Goal: Information Seeking & Learning: Learn about a topic

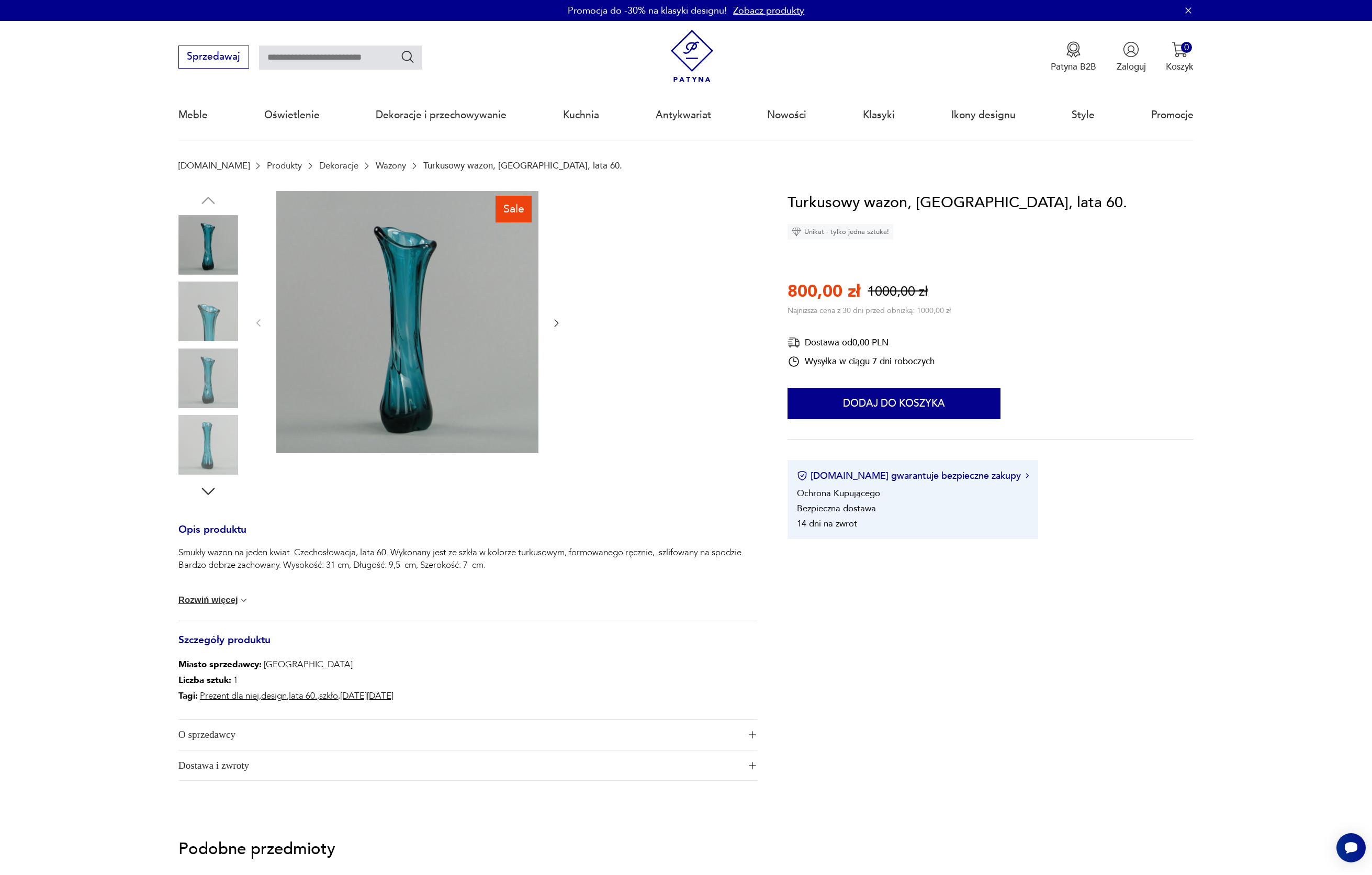
click at [208, 308] on img at bounding box center [208, 311] width 60 height 60
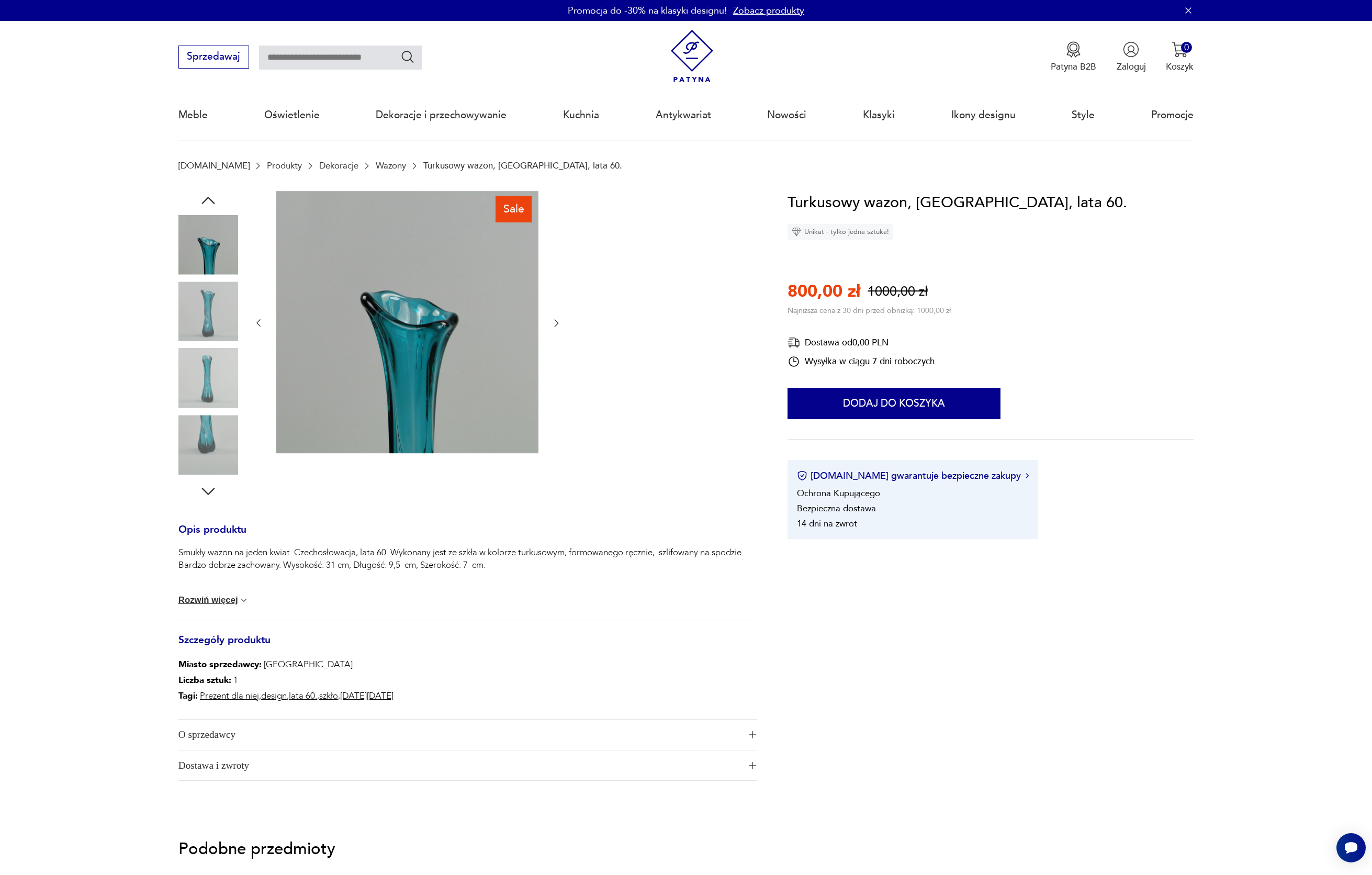
click at [208, 308] on img at bounding box center [208, 311] width 60 height 60
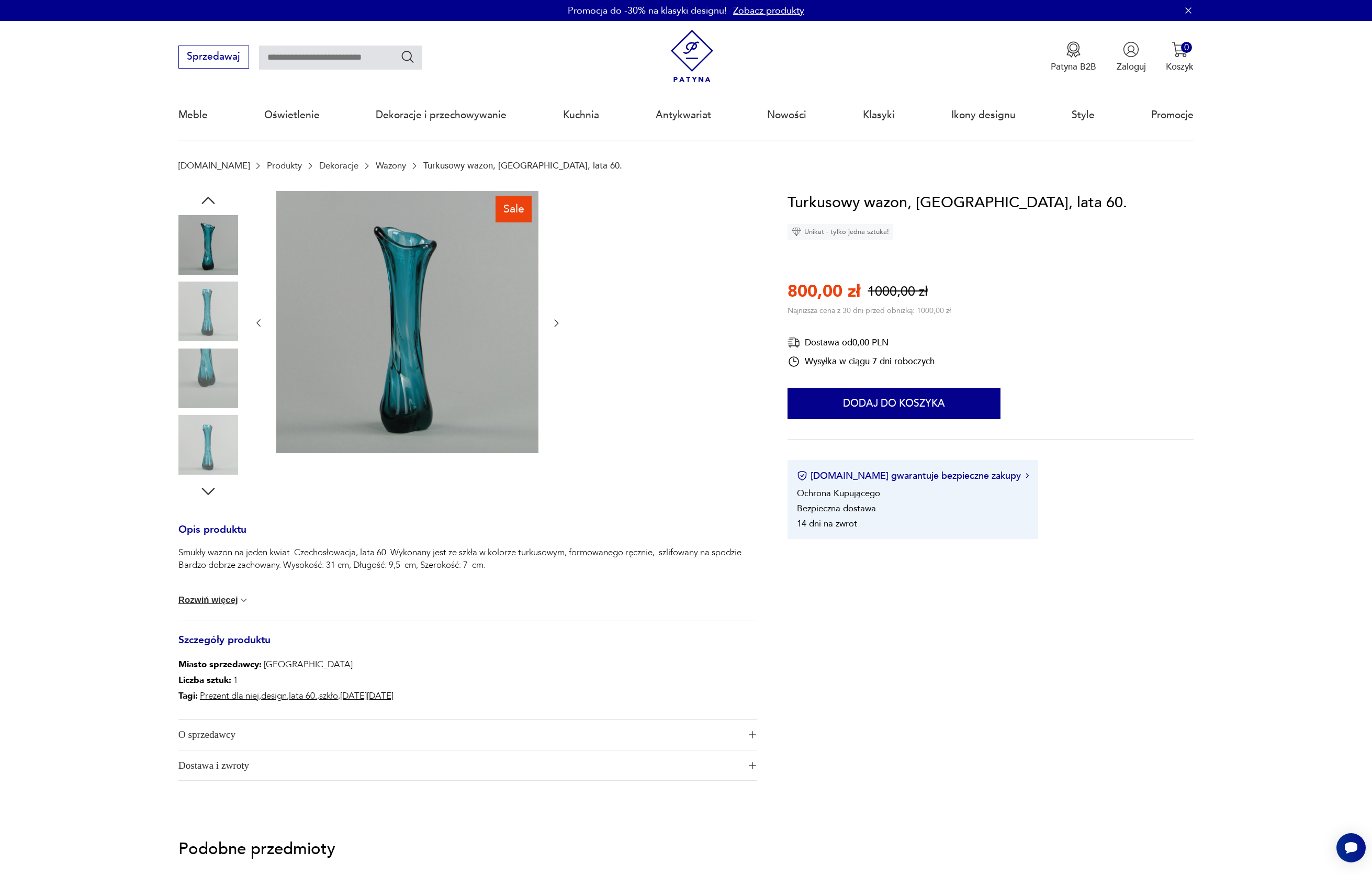
click at [208, 308] on img at bounding box center [208, 311] width 60 height 60
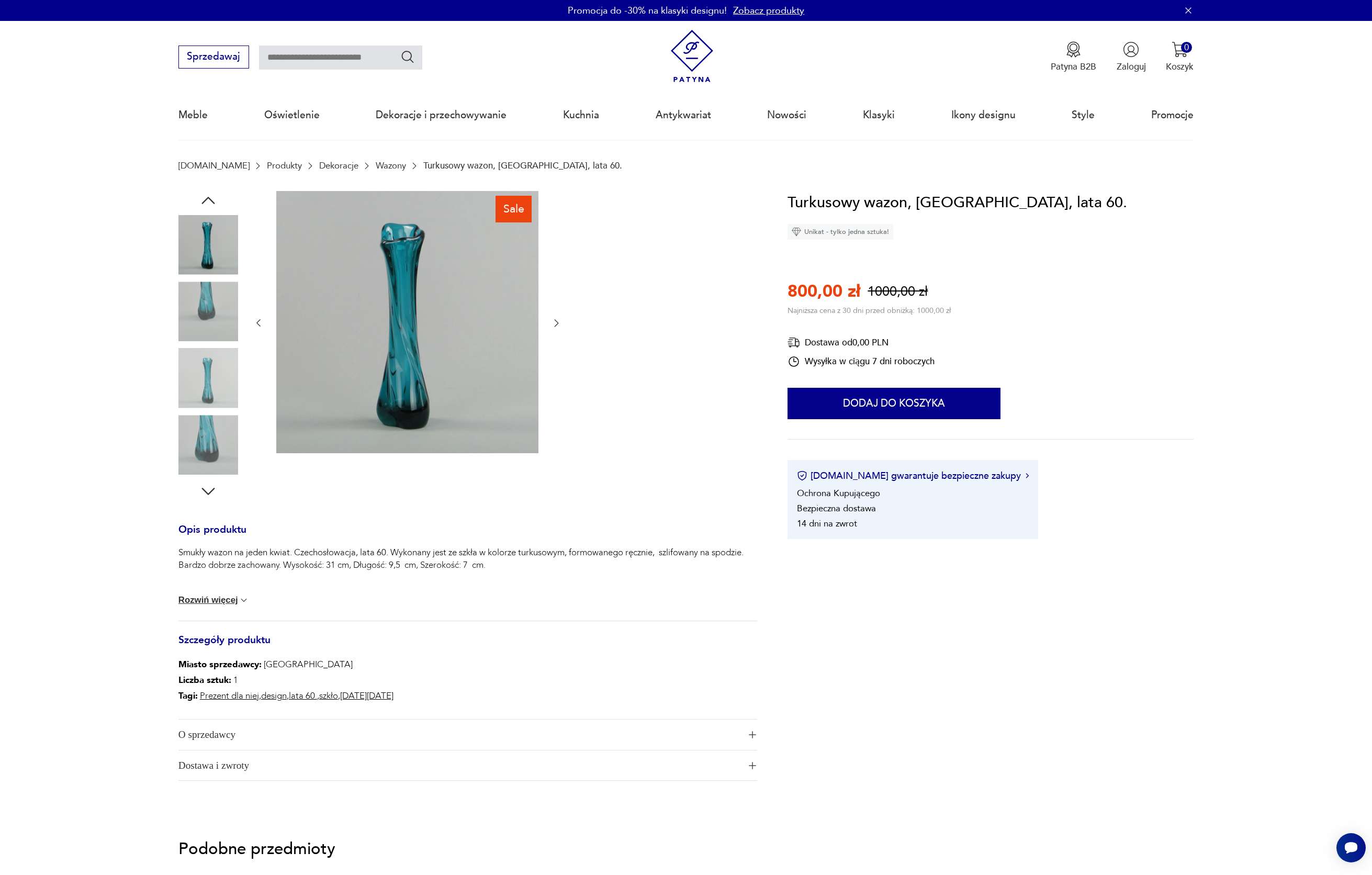
click at [208, 308] on img at bounding box center [208, 311] width 60 height 60
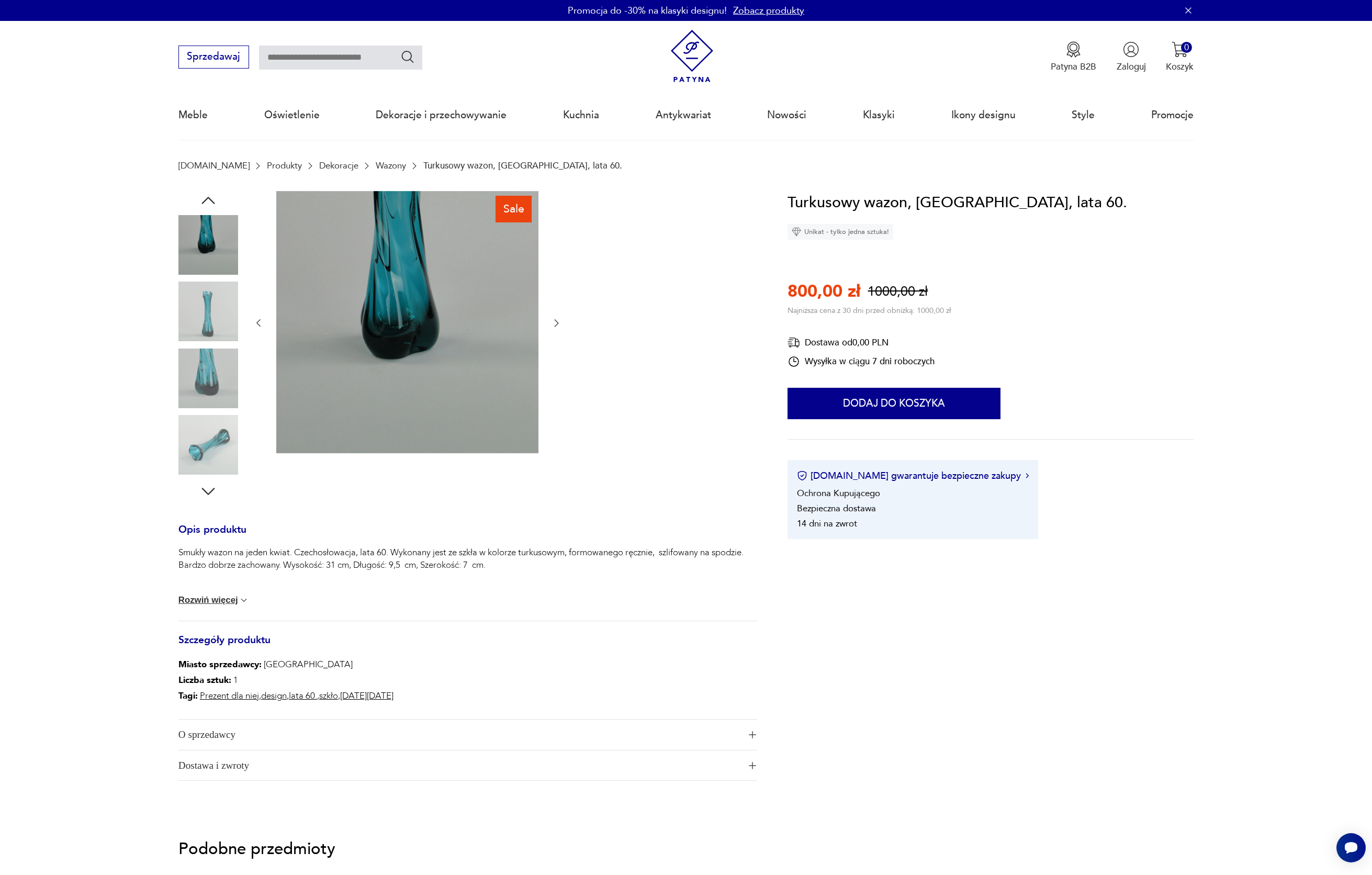
click at [208, 308] on img at bounding box center [208, 311] width 60 height 60
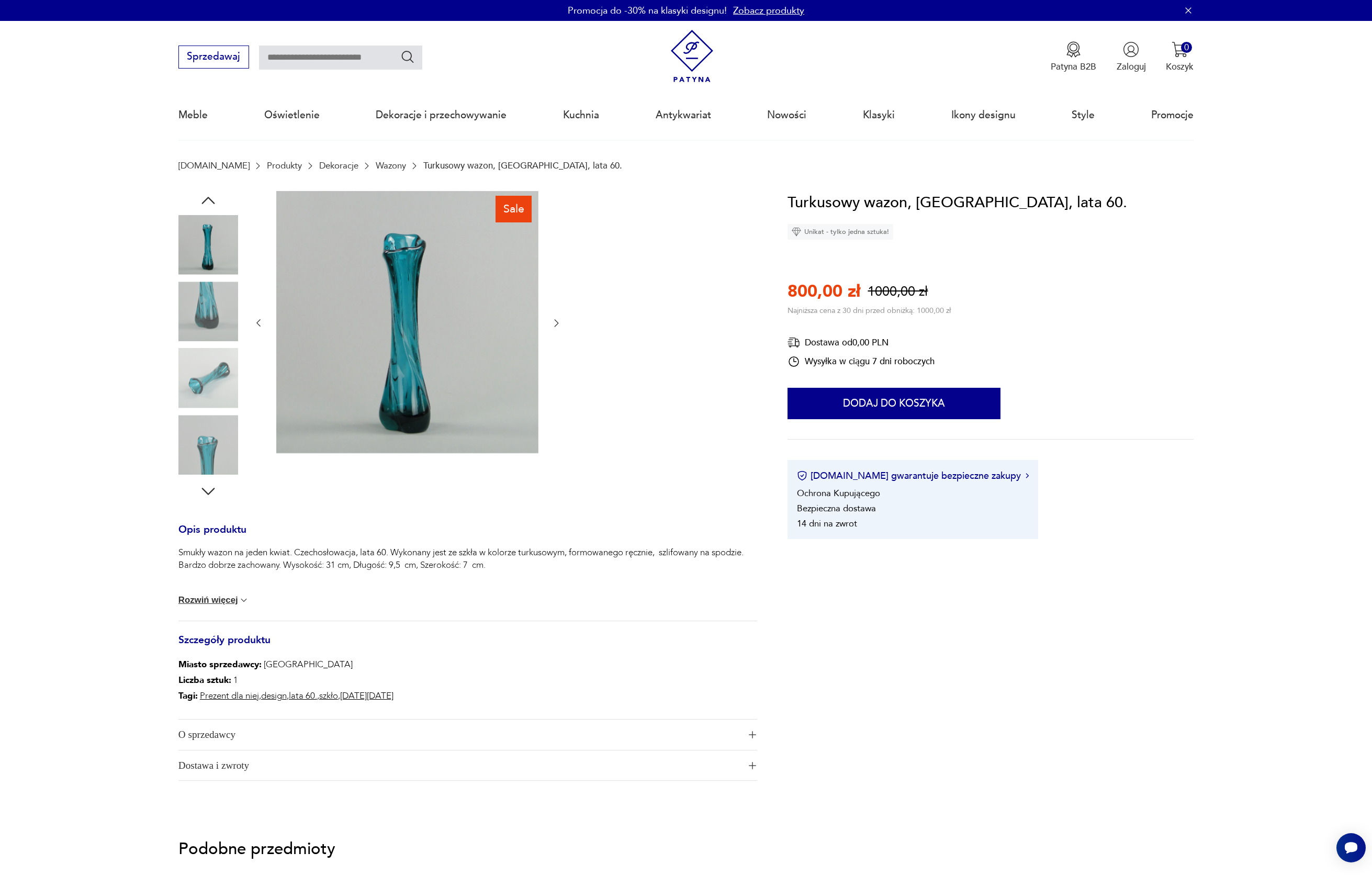
click at [208, 308] on img at bounding box center [208, 311] width 60 height 60
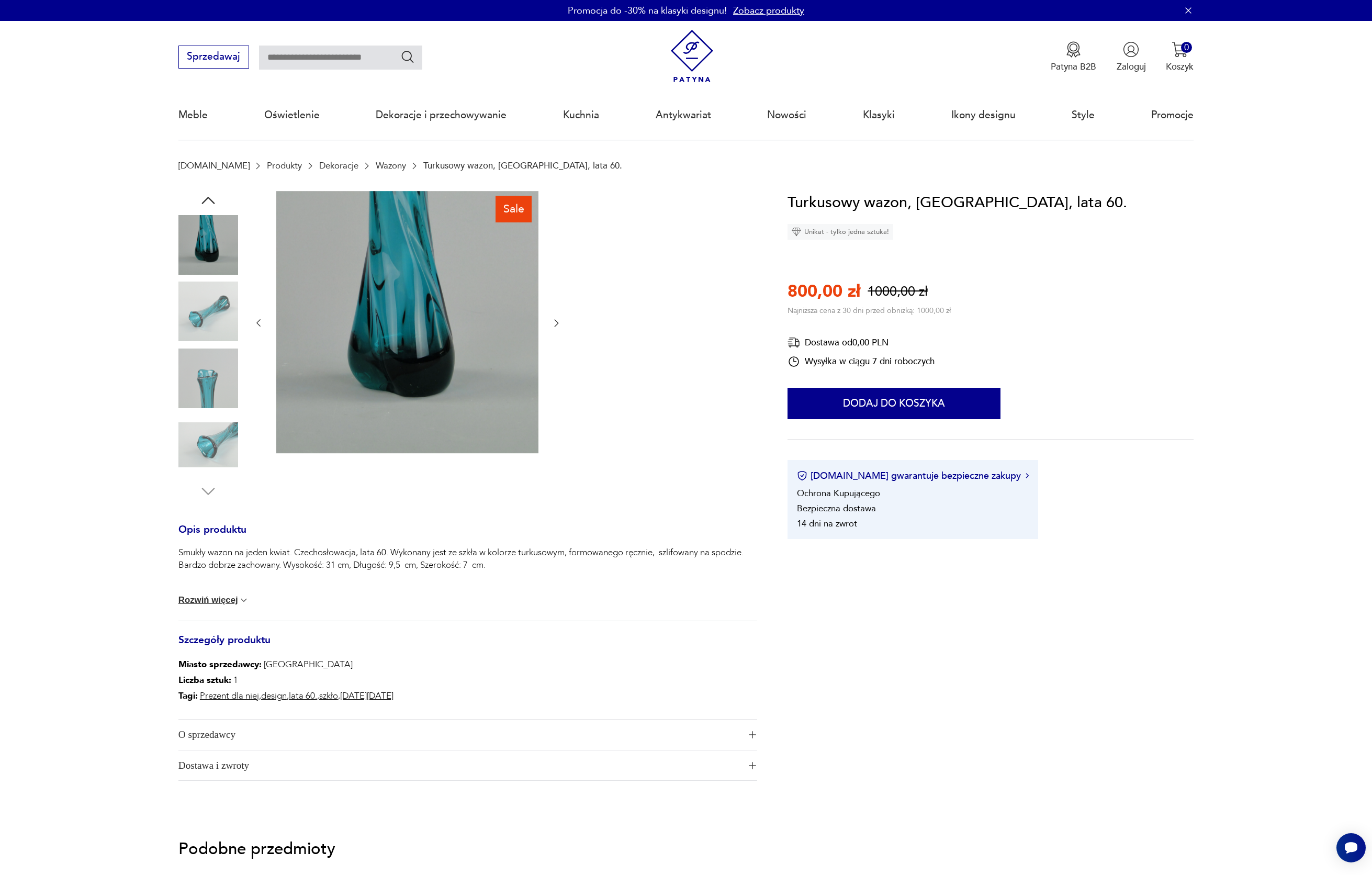
click at [208, 308] on img at bounding box center [208, 311] width 60 height 60
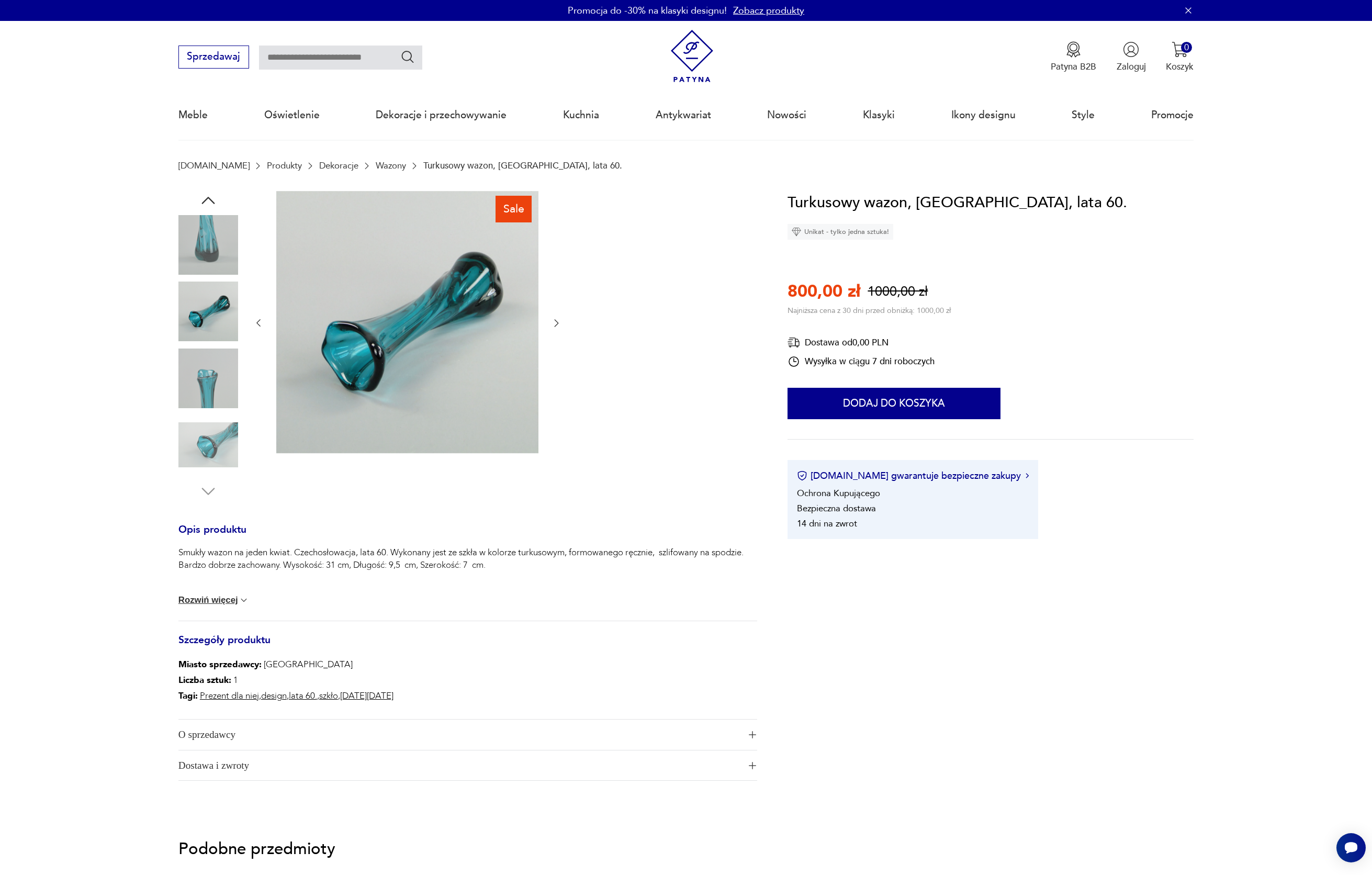
click at [215, 371] on img at bounding box center [208, 378] width 60 height 60
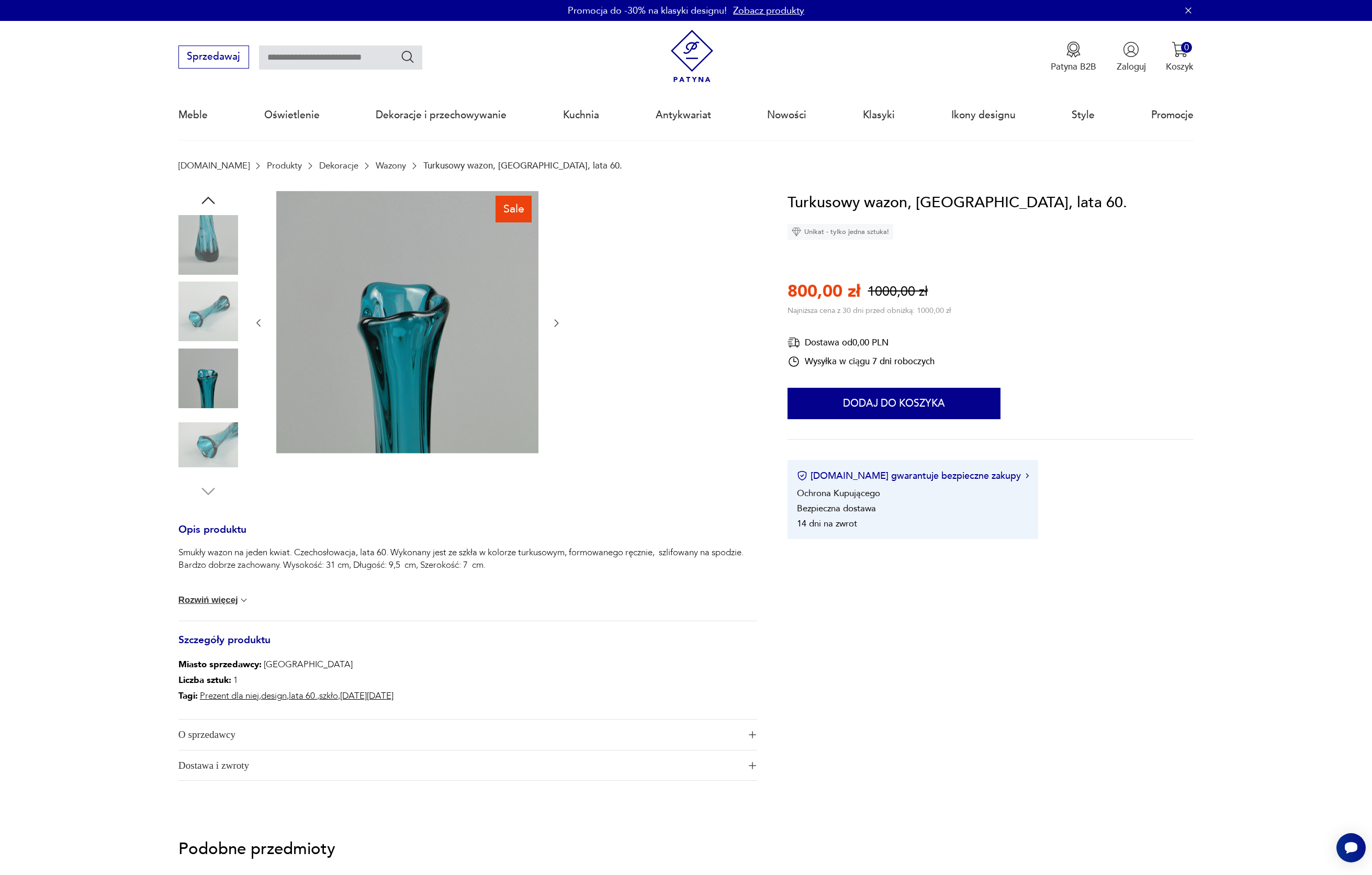
click at [218, 411] on div at bounding box center [208, 346] width 60 height 261
click at [219, 420] on img at bounding box center [208, 444] width 60 height 60
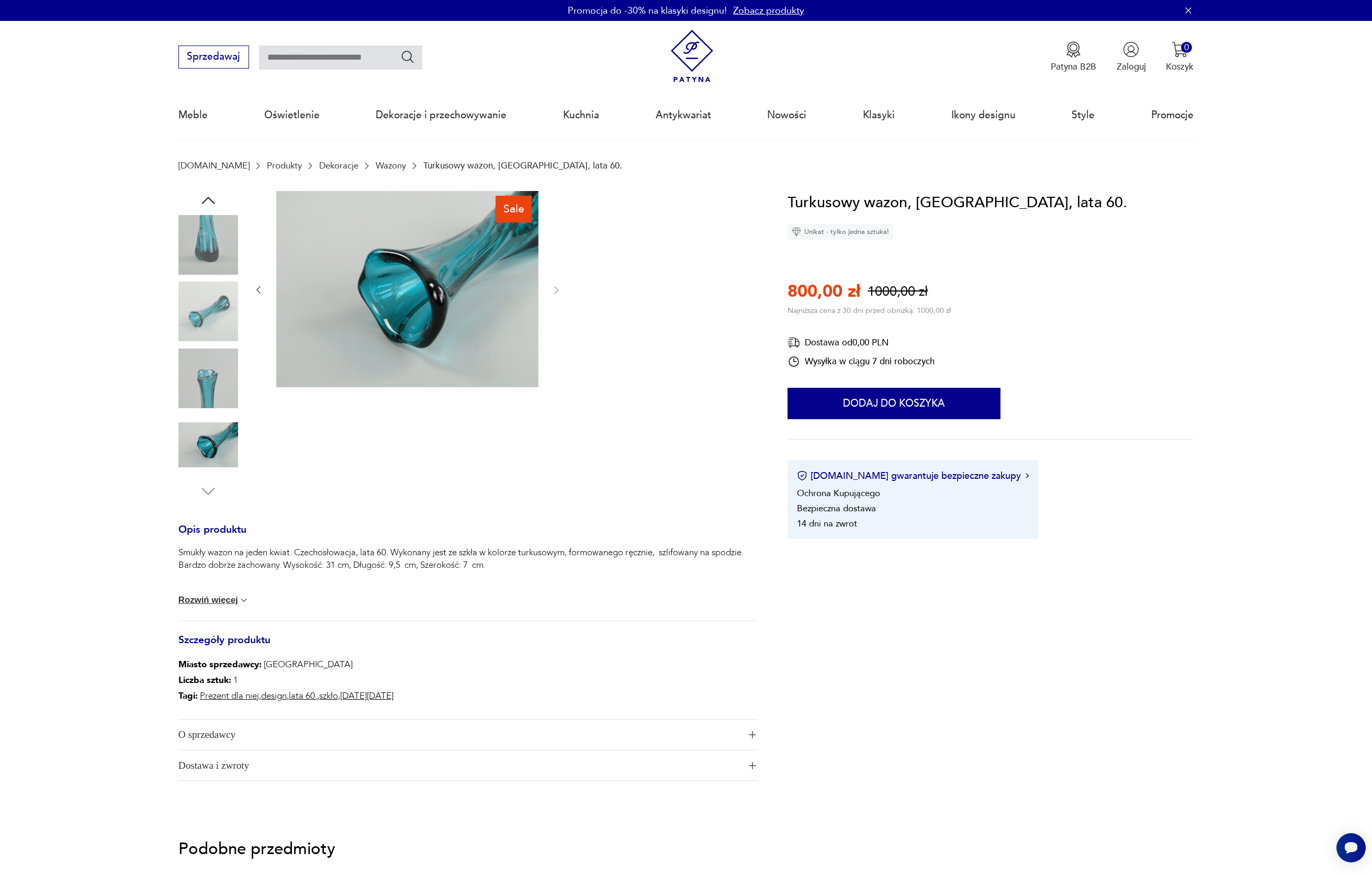
click at [207, 204] on icon "button" at bounding box center [208, 200] width 19 height 19
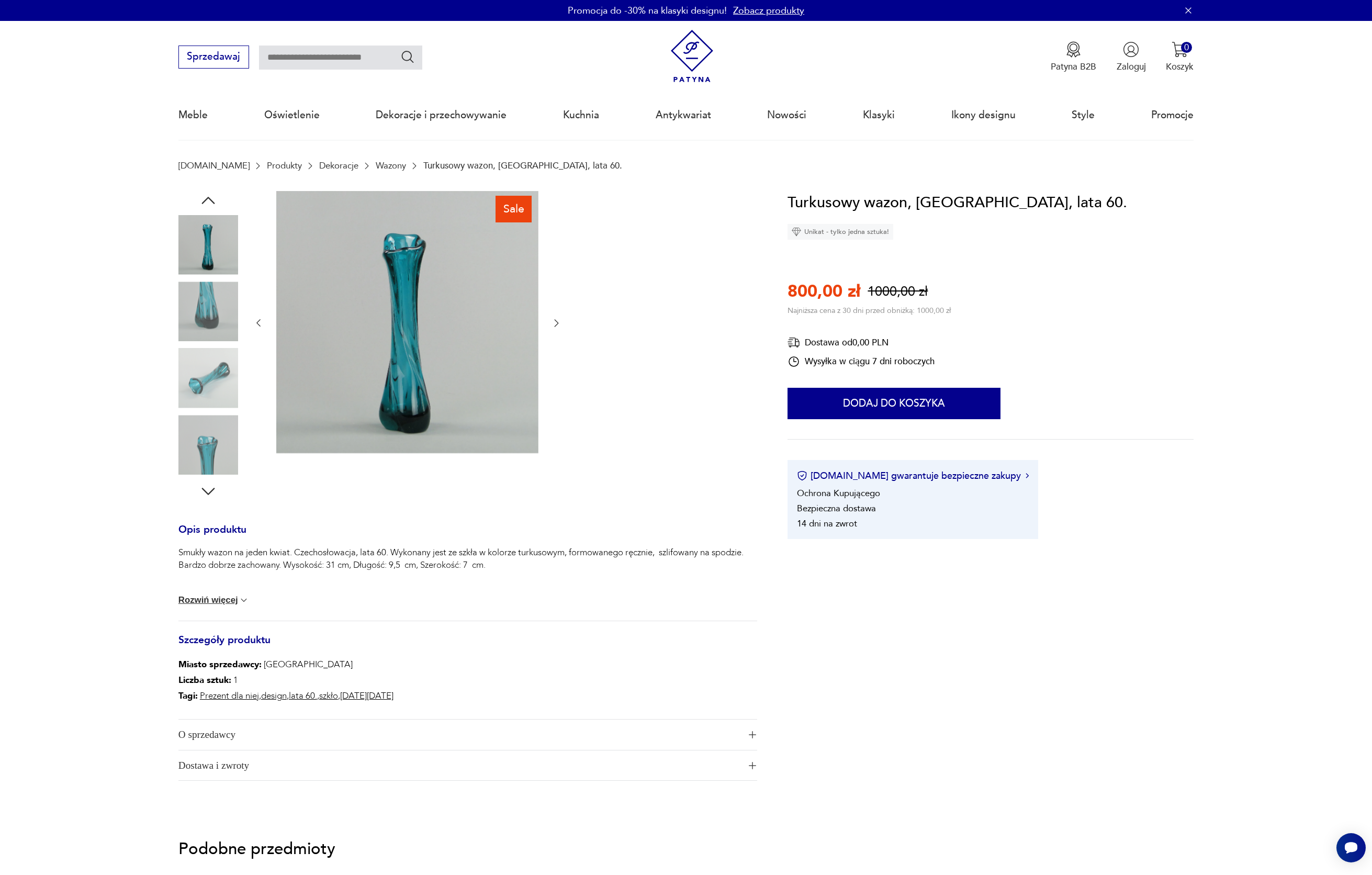
click at [207, 204] on icon "button" at bounding box center [208, 200] width 19 height 19
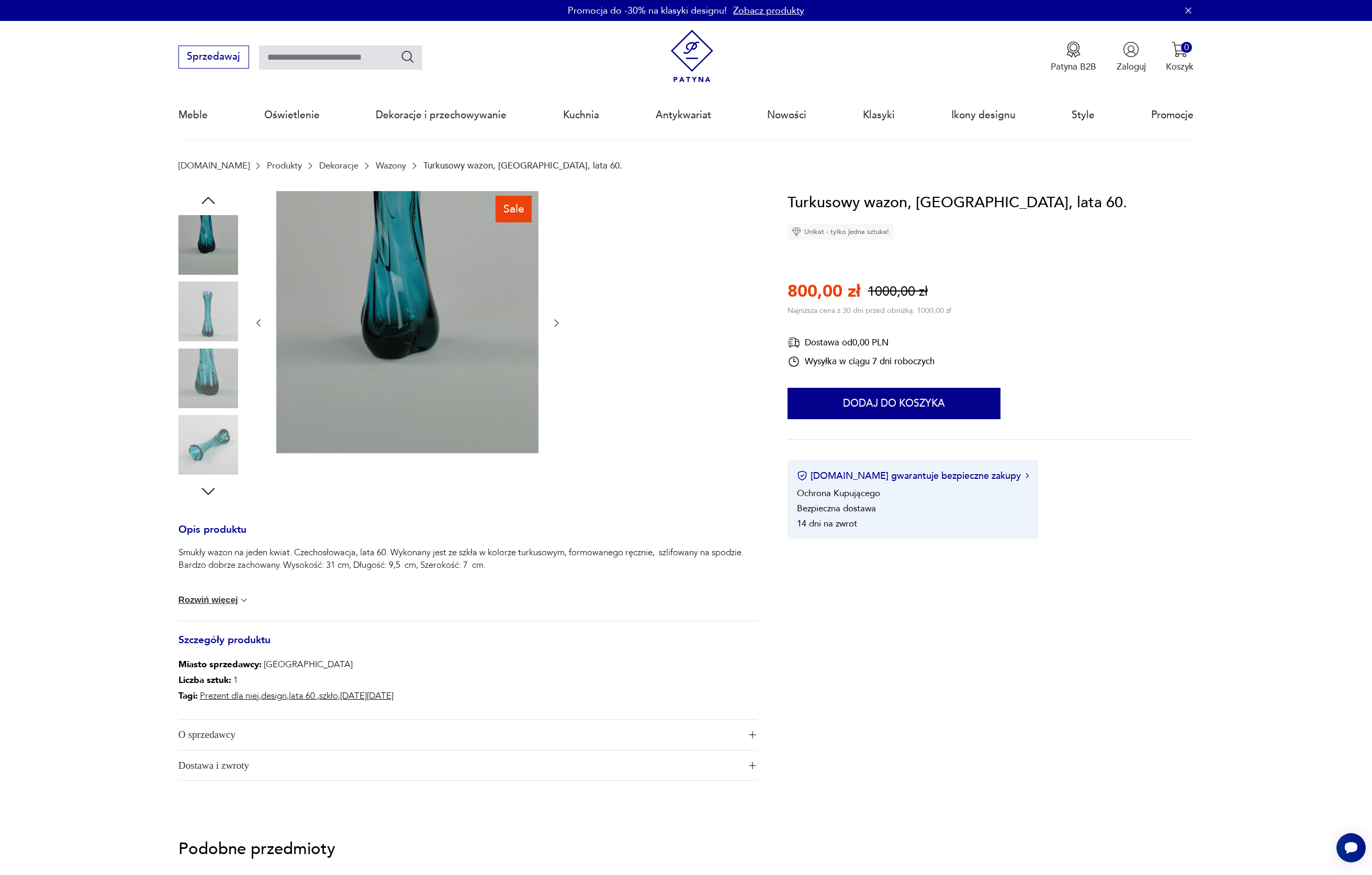
click at [207, 204] on icon "button" at bounding box center [208, 200] width 19 height 19
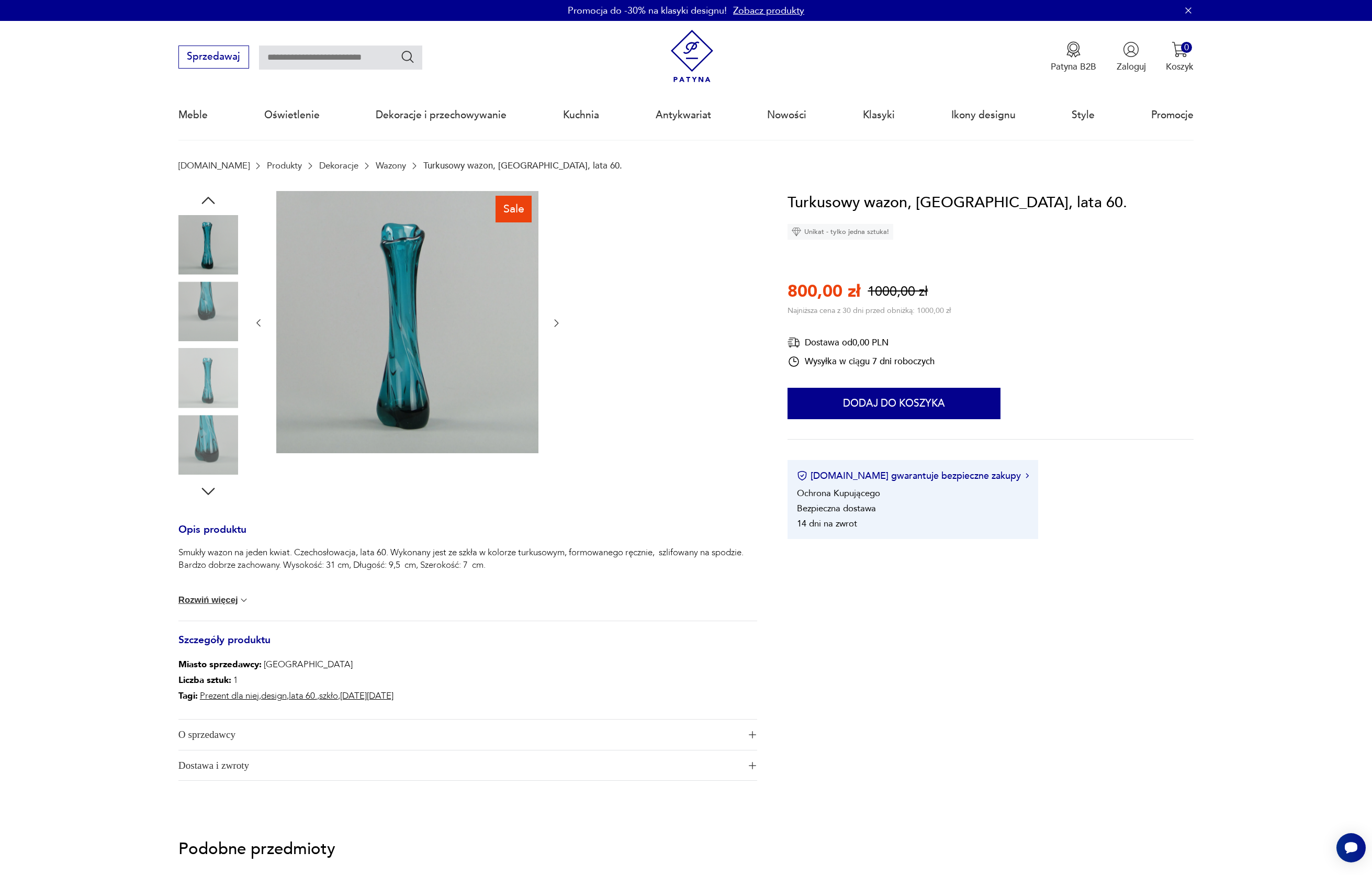
click at [207, 204] on icon "button" at bounding box center [208, 200] width 19 height 19
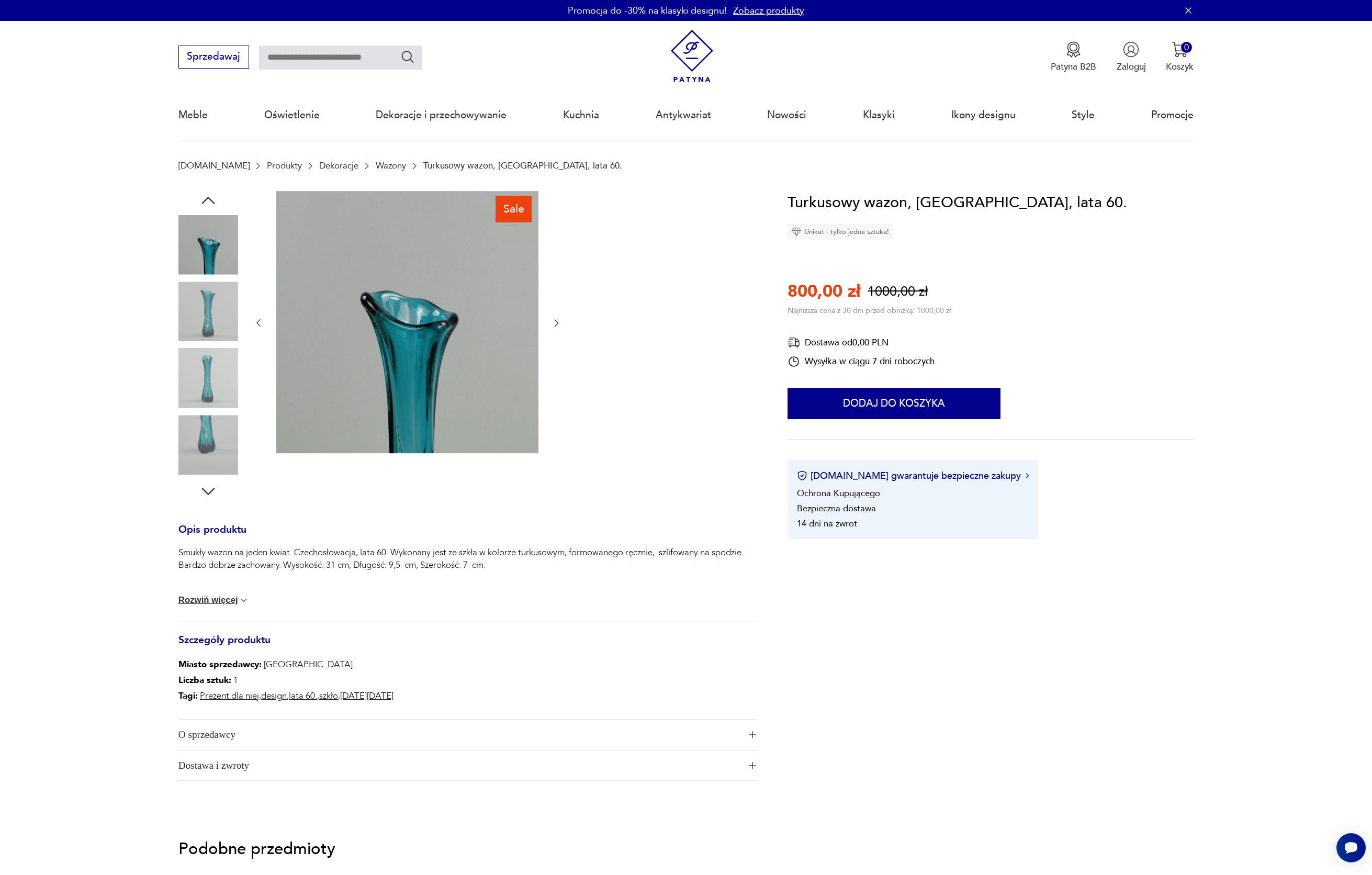
click at [207, 204] on icon "button" at bounding box center [208, 200] width 19 height 19
